Goal: Information Seeking & Learning: Check status

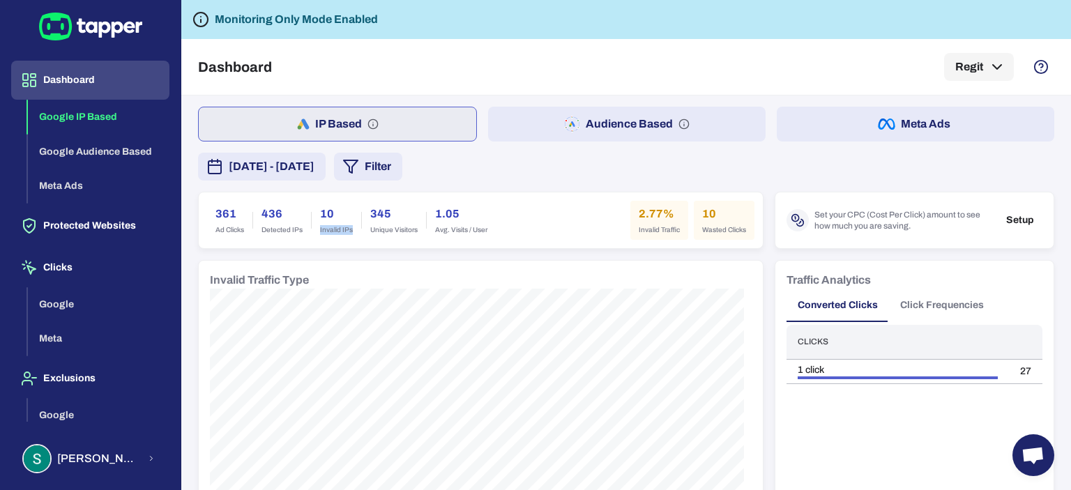
drag, startPoint x: 352, startPoint y: 232, endPoint x: 318, endPoint y: 225, distance: 34.2
click at [318, 225] on div "10 Invalid IPs" at bounding box center [337, 220] width 50 height 39
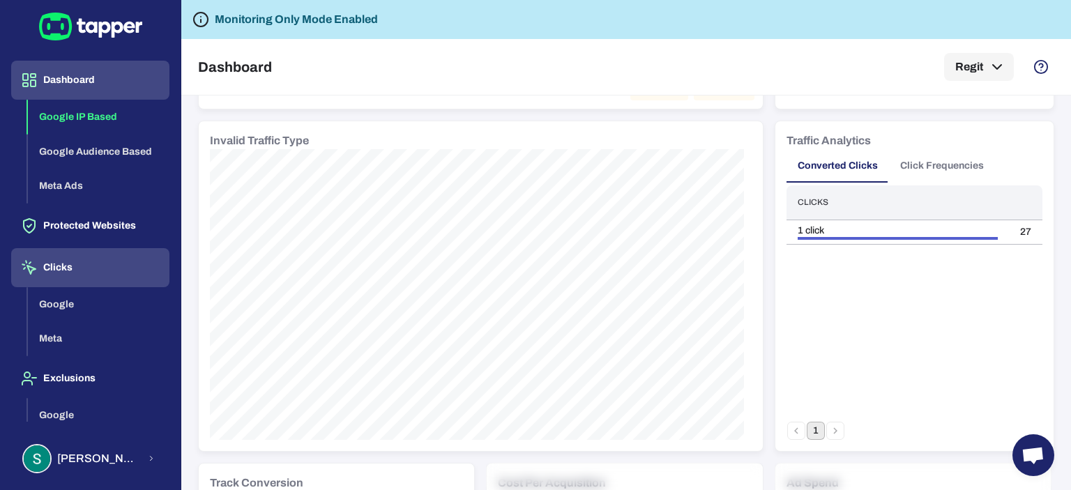
click at [64, 266] on button "Clicks" at bounding box center [90, 267] width 158 height 39
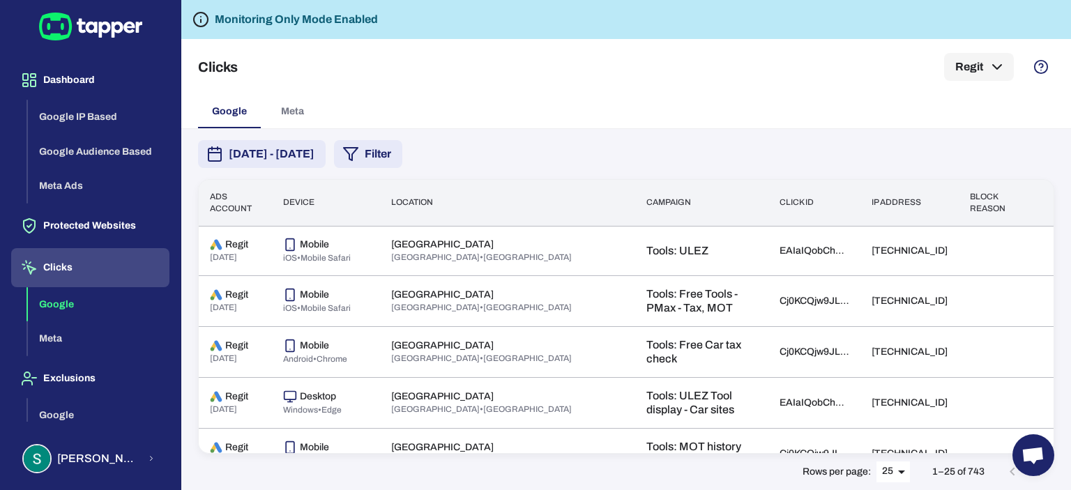
click at [434, 131] on div "[DATE] - [DATE] Filter Ads account Device Location Campaign Click id IP address…" at bounding box center [626, 309] width 890 height 361
click at [403, 148] on button "Filter" at bounding box center [368, 154] width 68 height 28
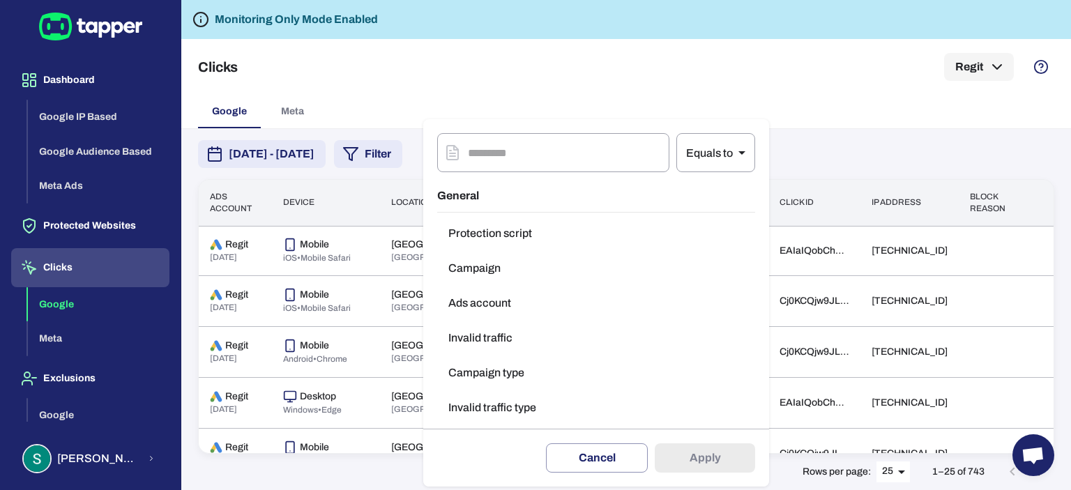
click at [812, 170] on div at bounding box center [535, 245] width 1071 height 490
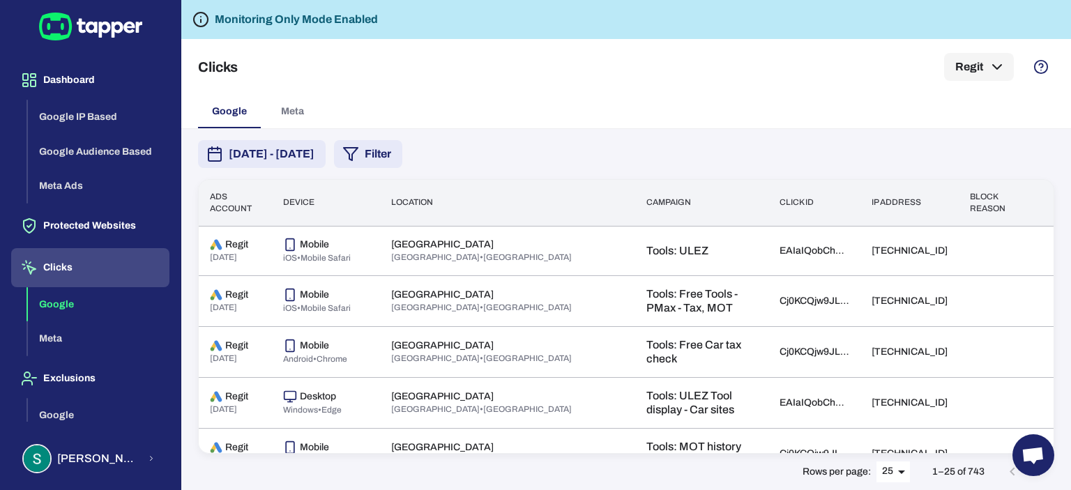
click at [961, 202] on th "Block reason" at bounding box center [995, 203] width 73 height 46
click at [973, 209] on th "Block reason" at bounding box center [995, 203] width 73 height 46
click at [974, 204] on th "Block reason" at bounding box center [995, 203] width 73 height 46
click at [537, 129] on div "[DATE] - [DATE] Filter Ads account Device Location Campaign Click id IP address…" at bounding box center [626, 309] width 890 height 361
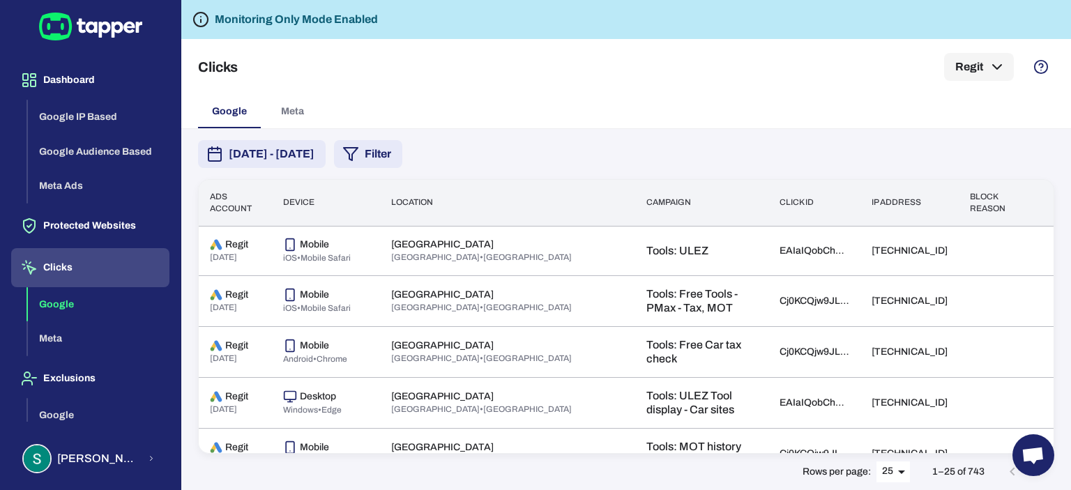
click at [403, 149] on button "Filter" at bounding box center [368, 154] width 68 height 28
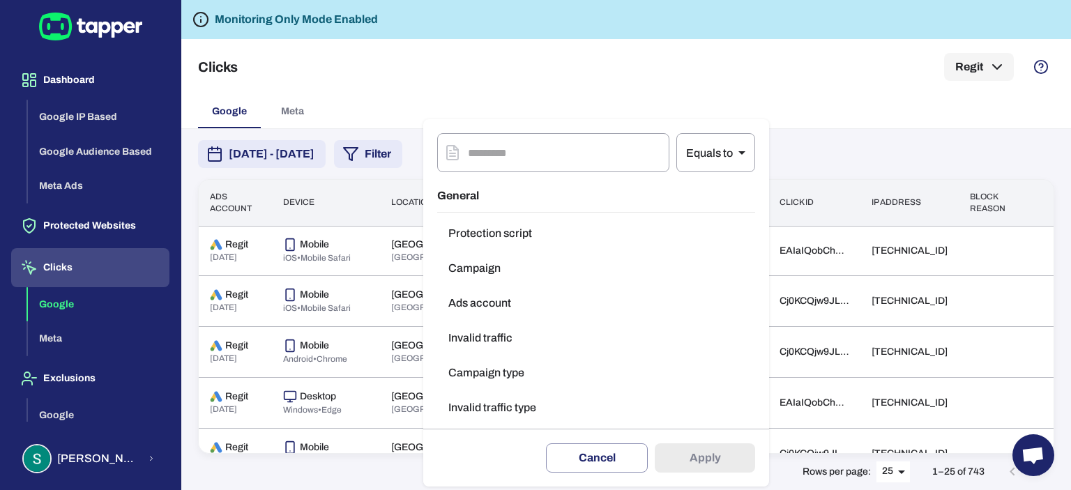
click at [479, 419] on button "Invalid traffic type" at bounding box center [596, 408] width 318 height 28
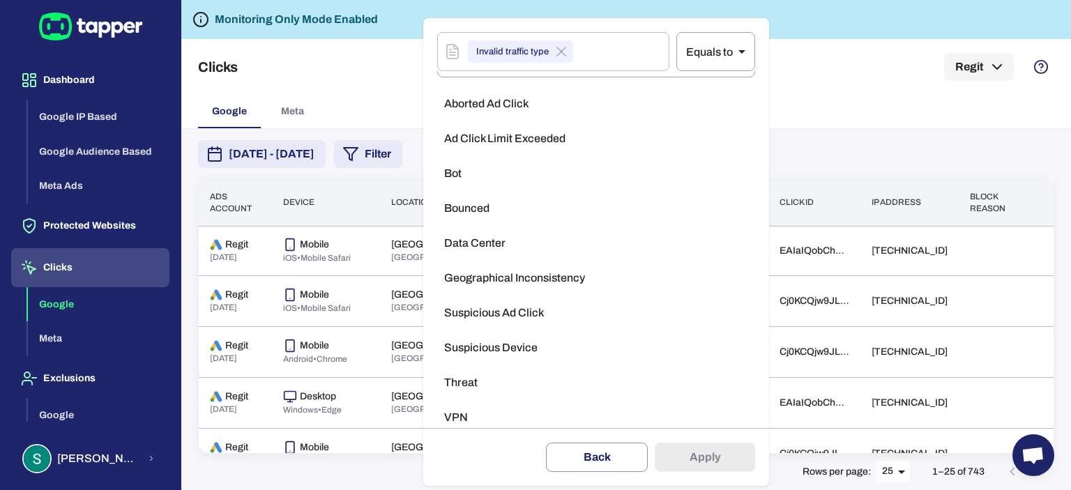
scroll to position [61, 0]
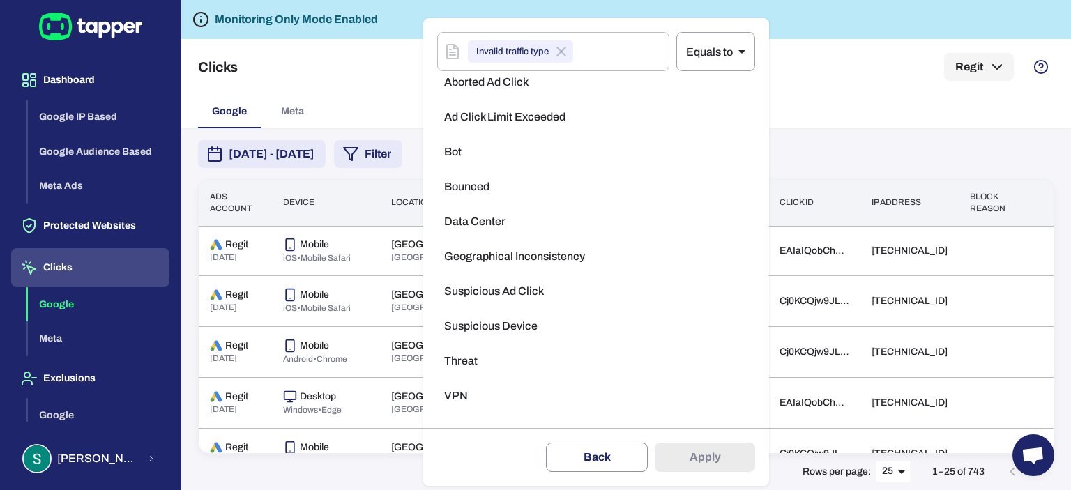
click at [491, 395] on li "VPN" at bounding box center [596, 396] width 318 height 28
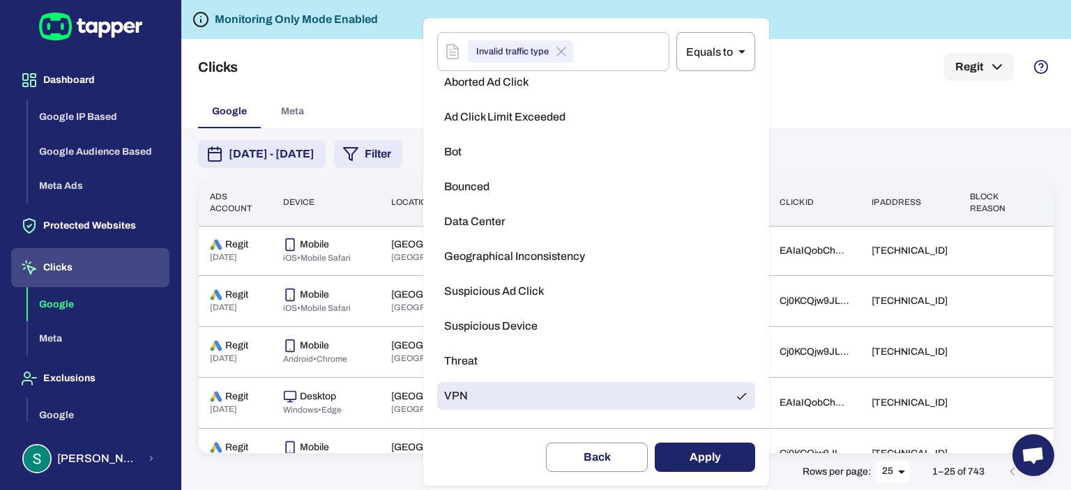
click at [688, 462] on button "Apply" at bounding box center [705, 457] width 100 height 29
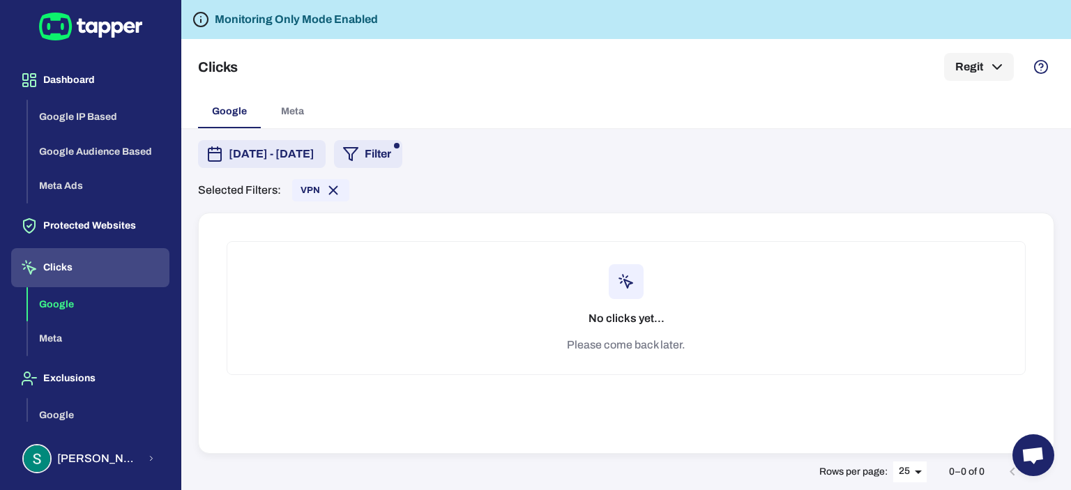
click at [403, 152] on button "Filter" at bounding box center [368, 154] width 68 height 28
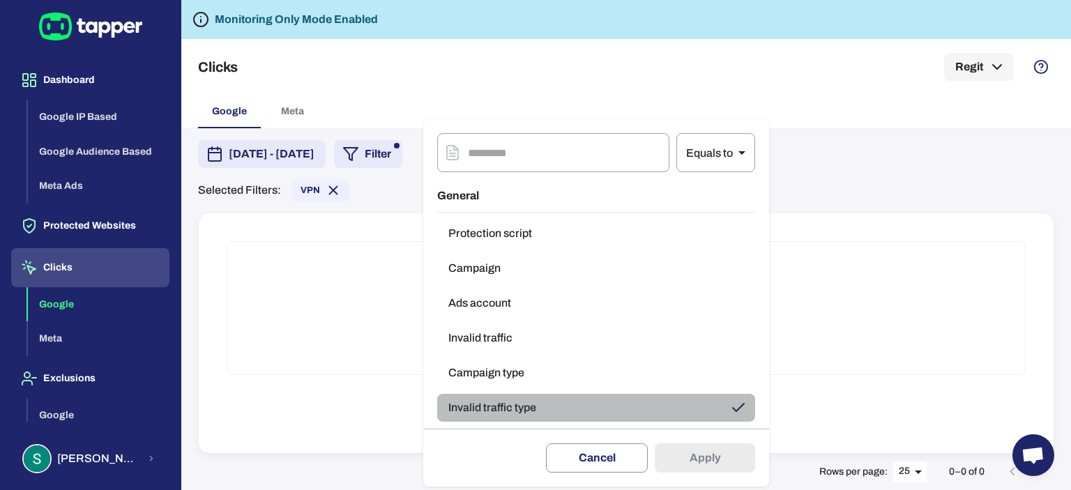
click at [736, 412] on icon "button" at bounding box center [738, 408] width 17 height 17
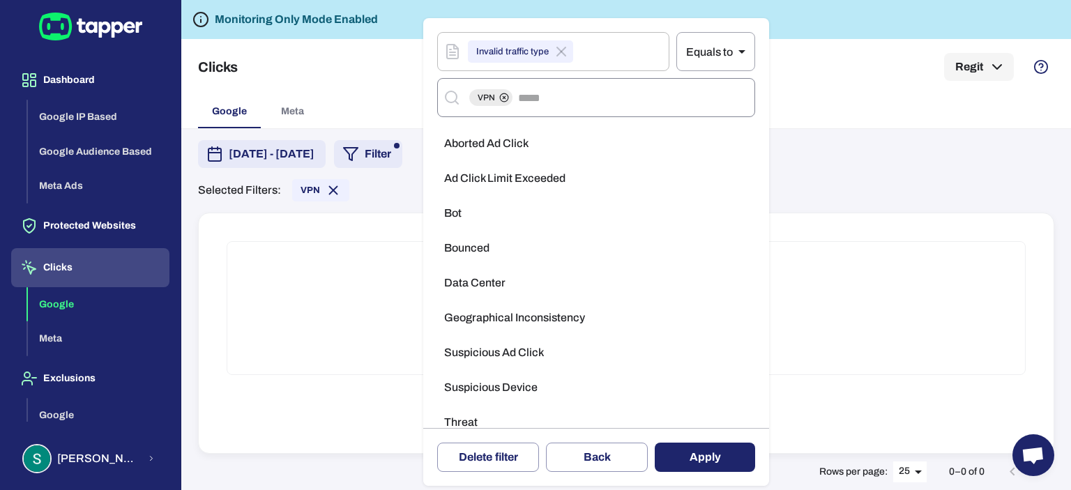
click at [508, 98] on circle at bounding box center [504, 97] width 8 height 8
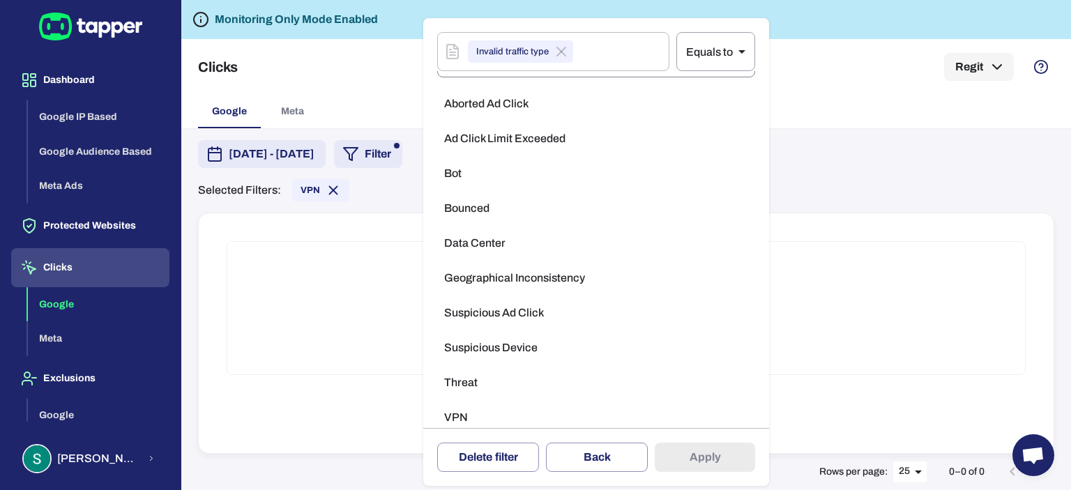
scroll to position [61, 0]
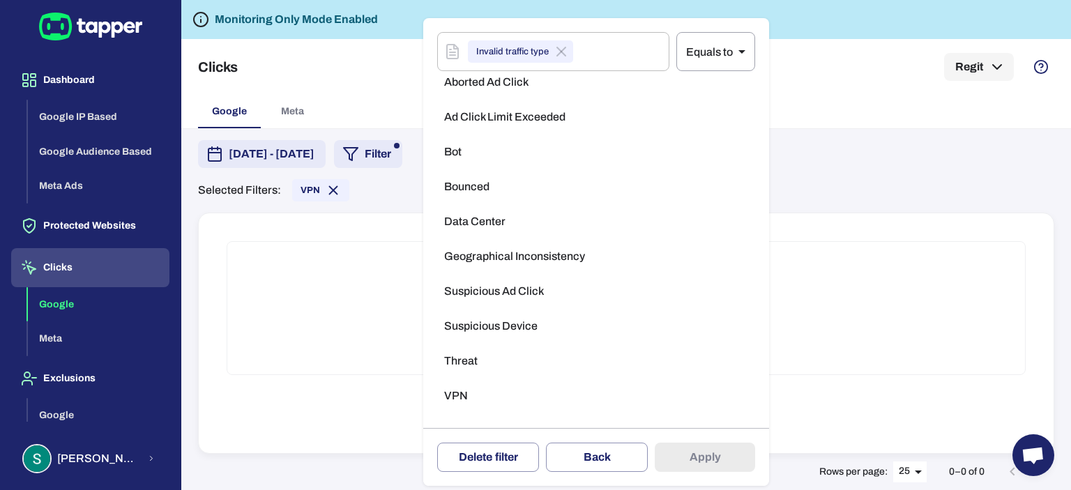
click at [492, 356] on li "Threat" at bounding box center [596, 361] width 318 height 28
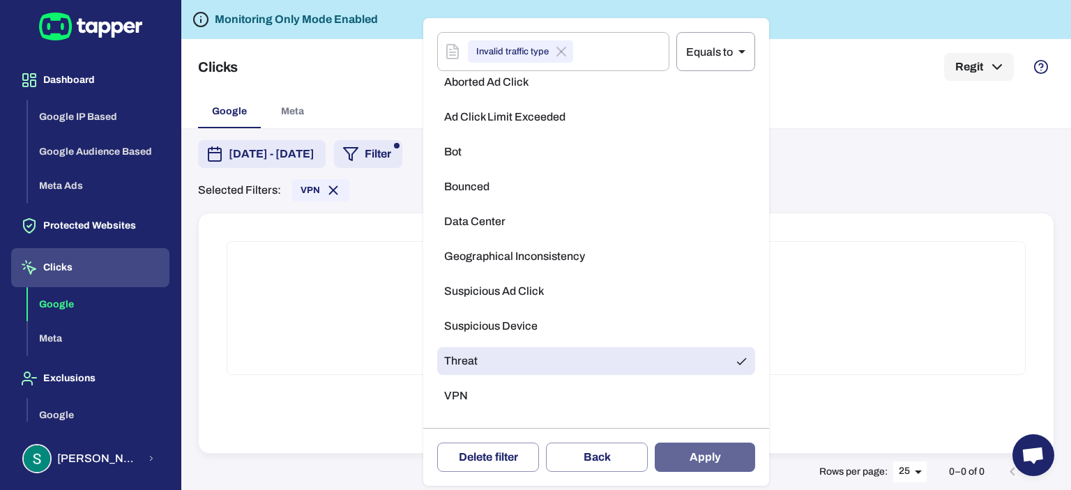
click at [703, 460] on button "Apply" at bounding box center [705, 457] width 100 height 29
